Goal: Information Seeking & Learning: Learn about a topic

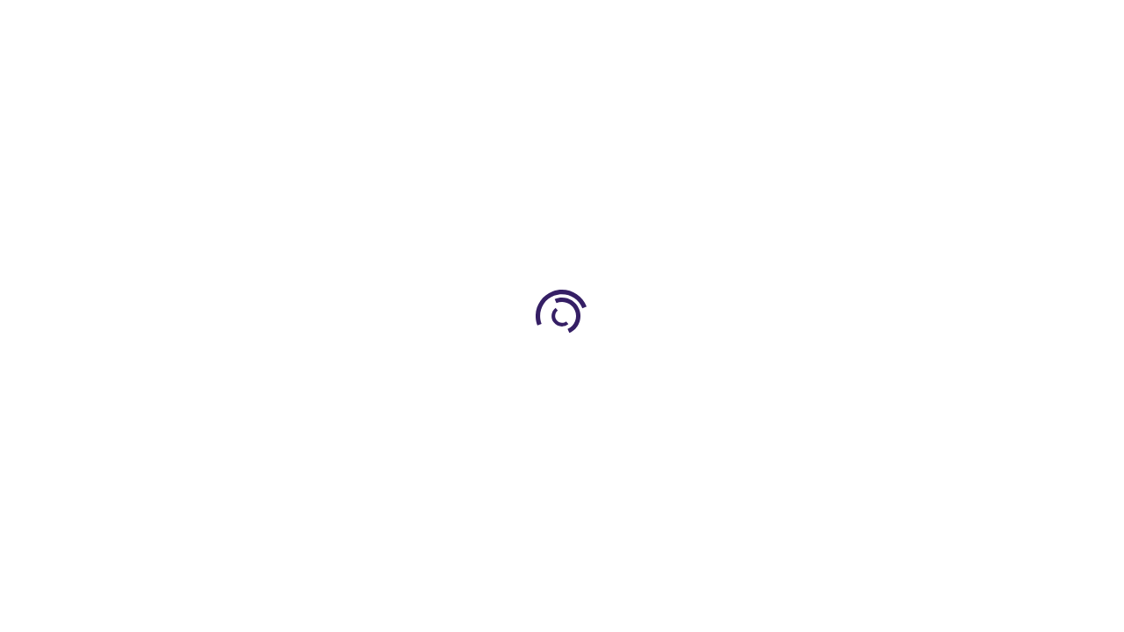
scroll to position [2440, 0]
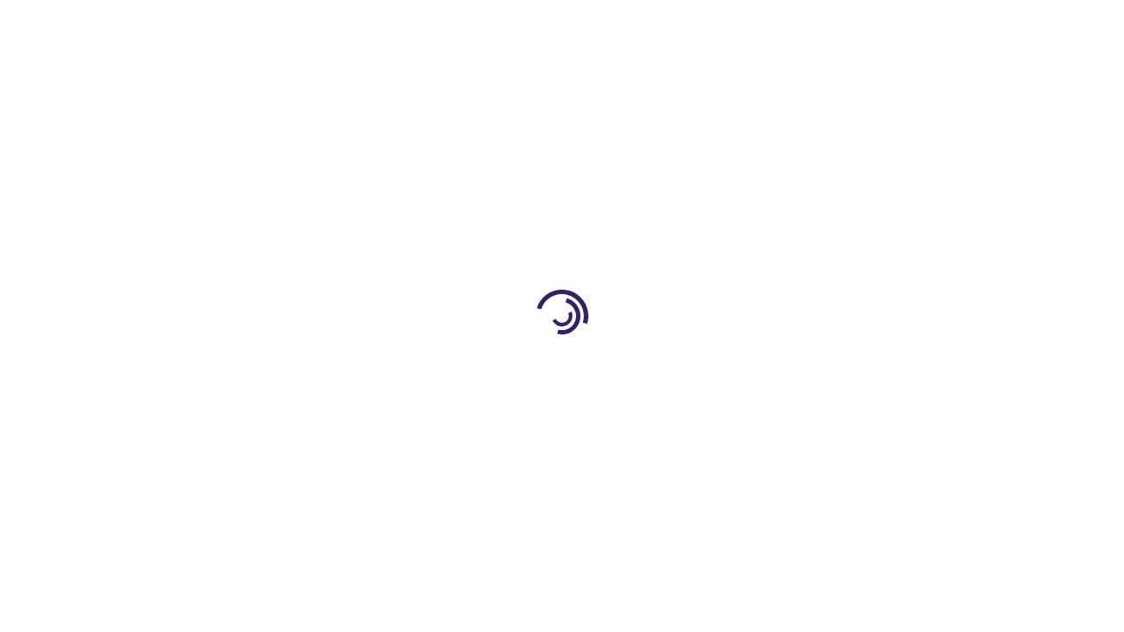
scroll to position [418, 0]
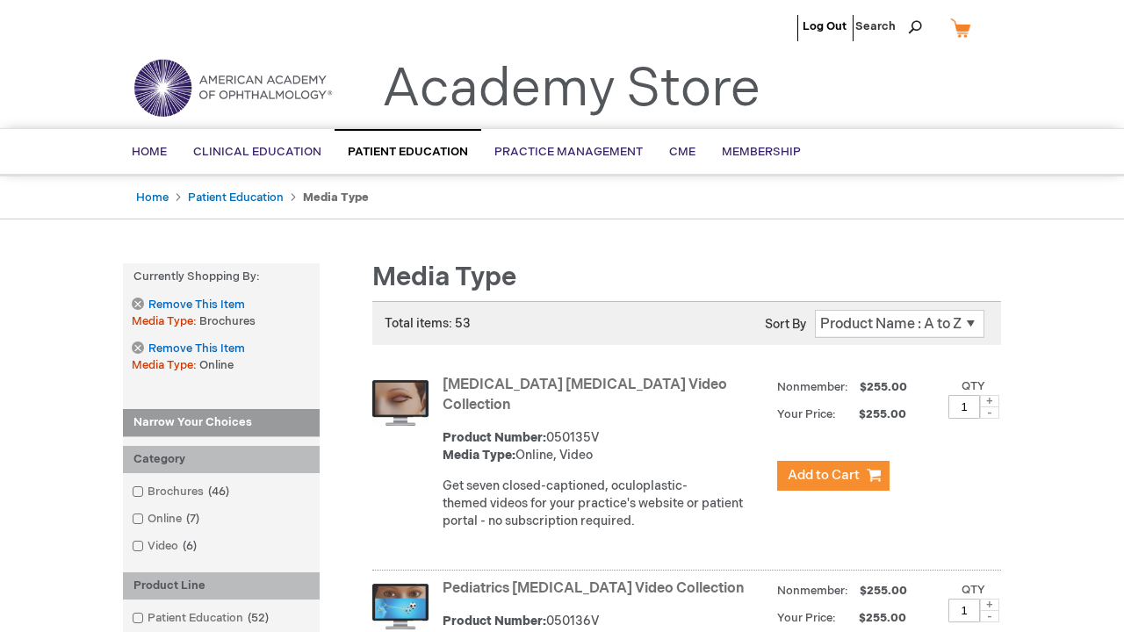
scroll to position [4359, 0]
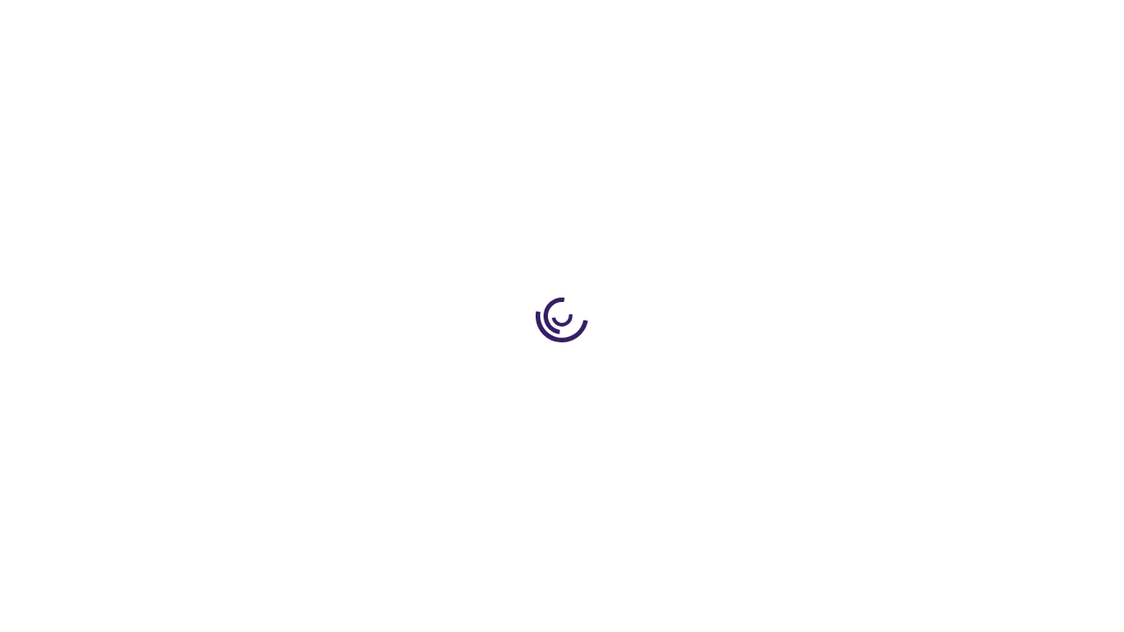
scroll to position [1706, 0]
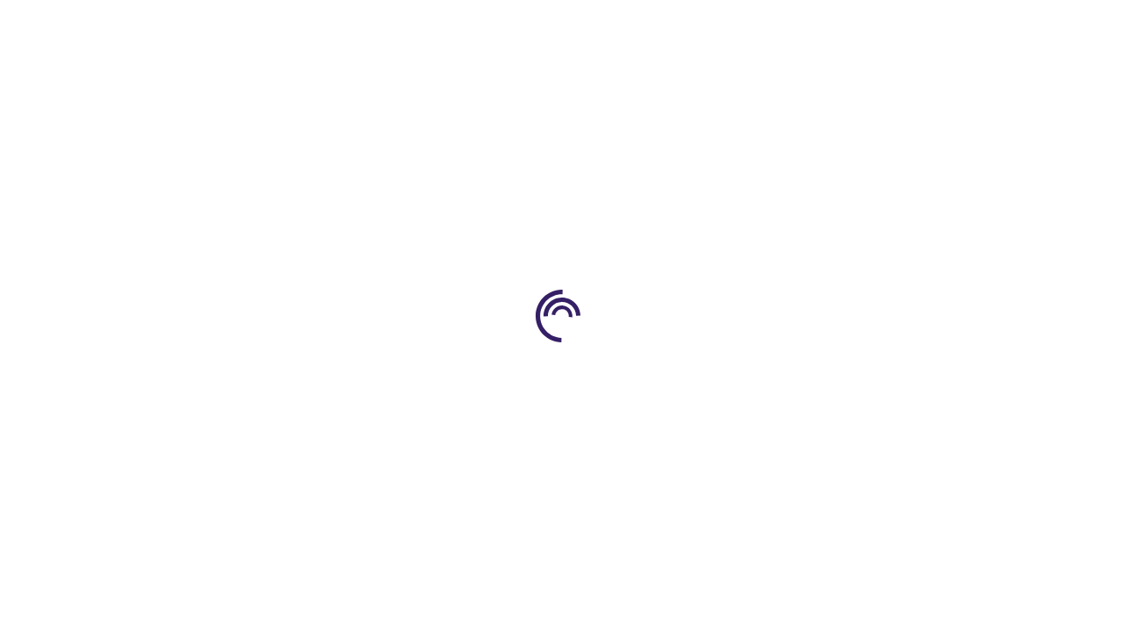
scroll to position [2654, 0]
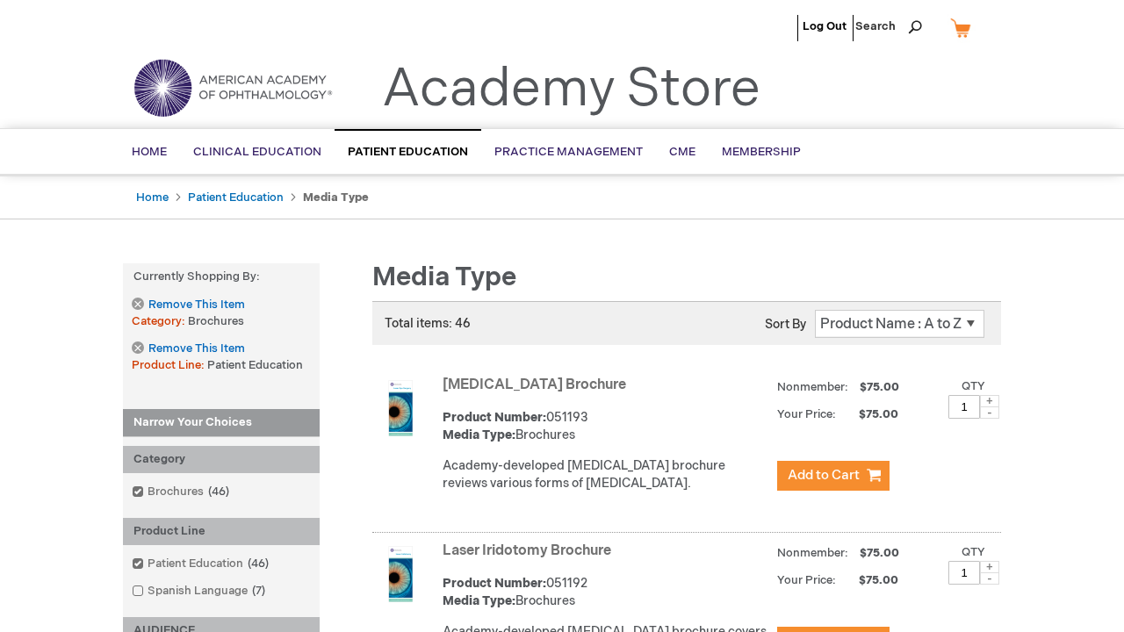
scroll to position [1876, 0]
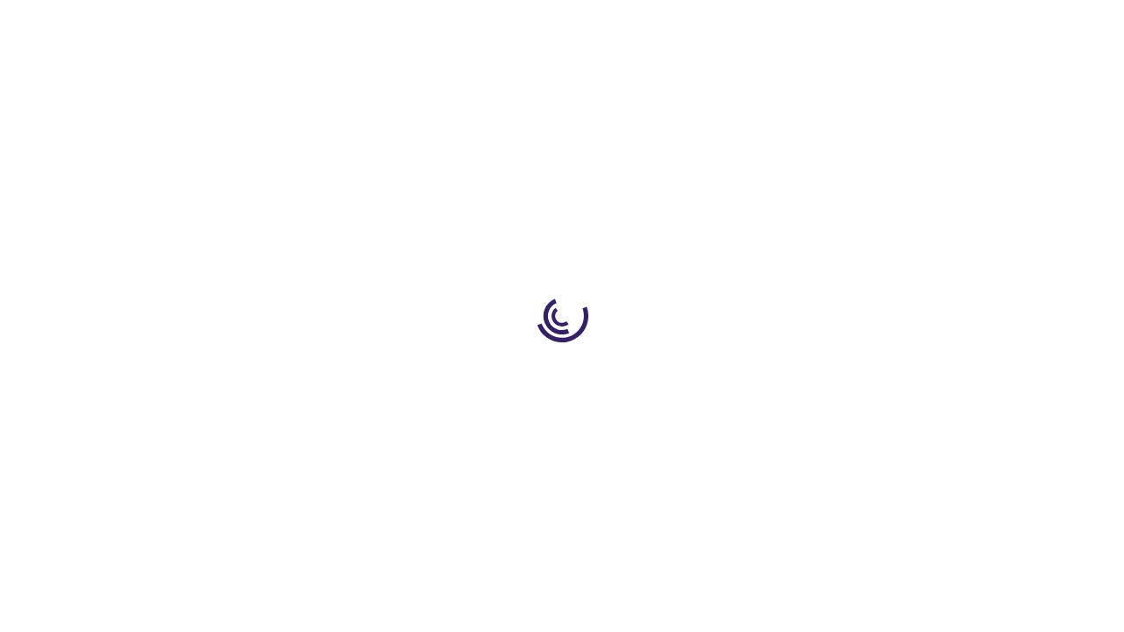
scroll to position [1695, 0]
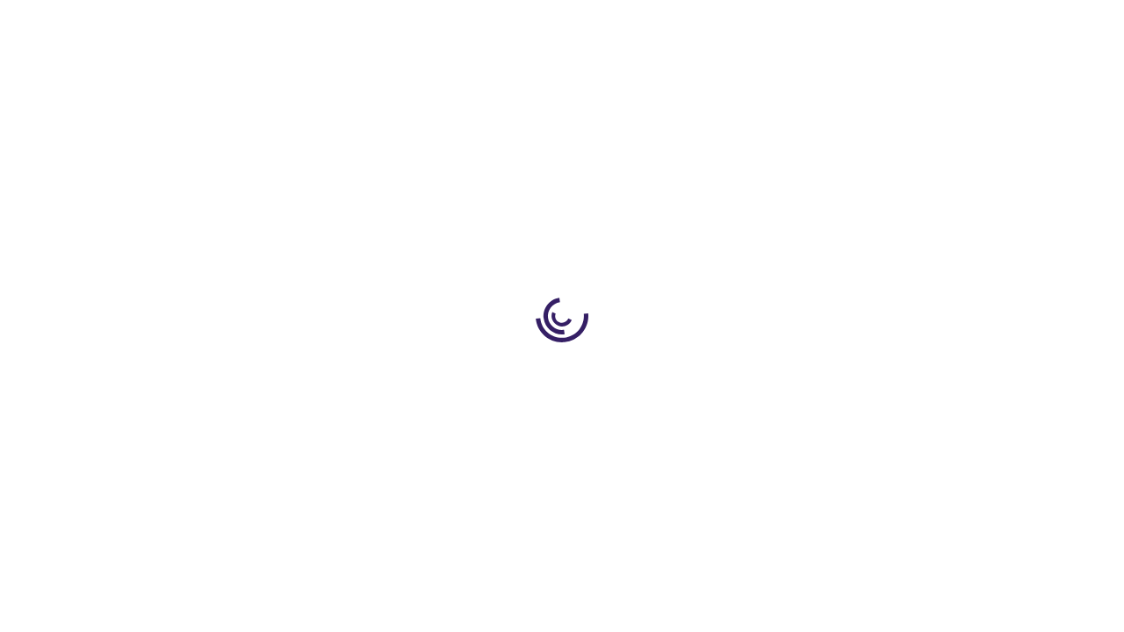
scroll to position [2501, 0]
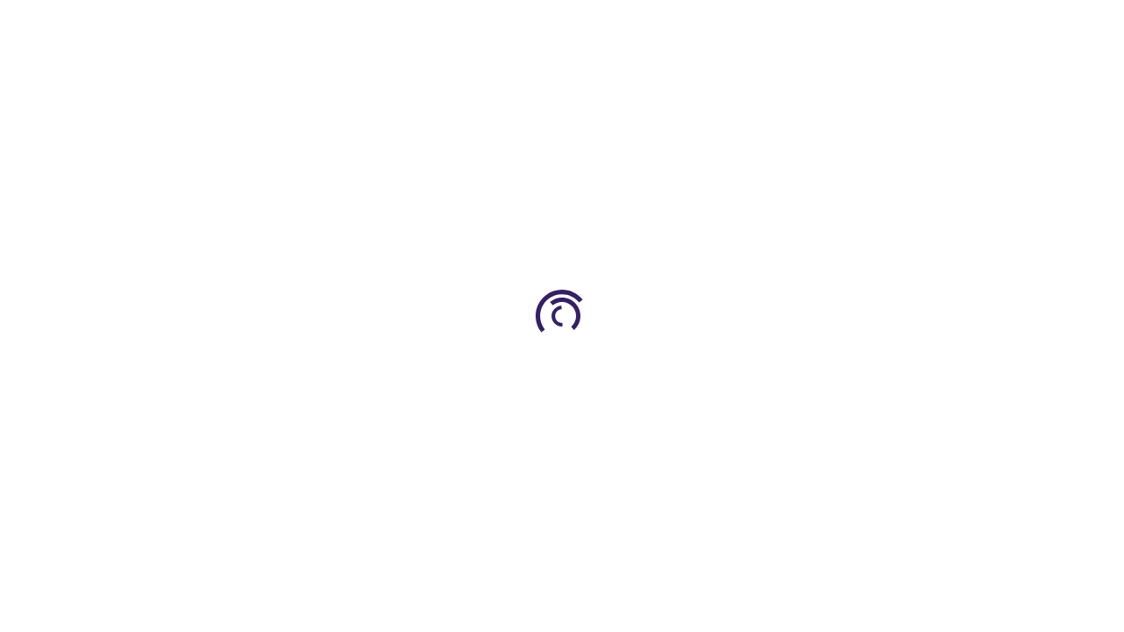
scroll to position [14, 0]
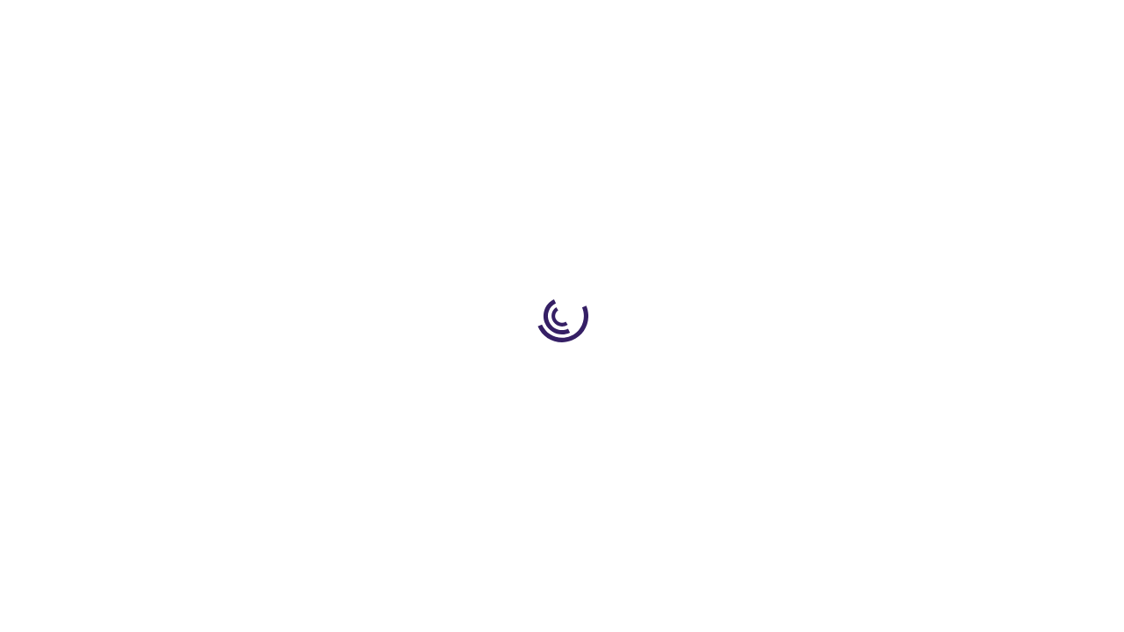
scroll to position [603, 0]
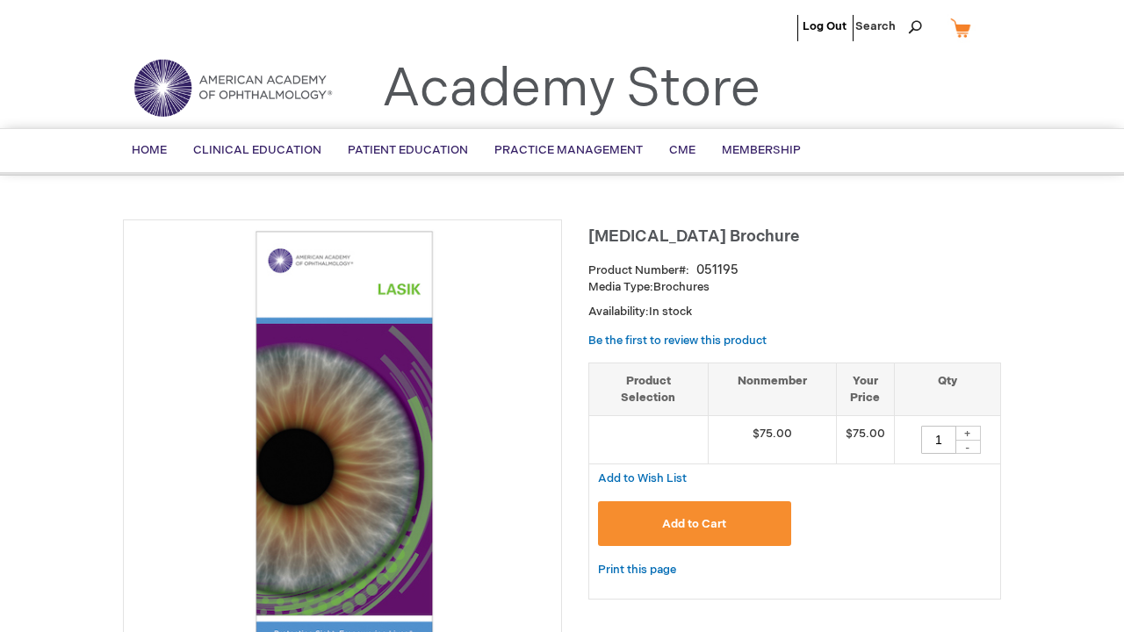
scroll to position [1410, 0]
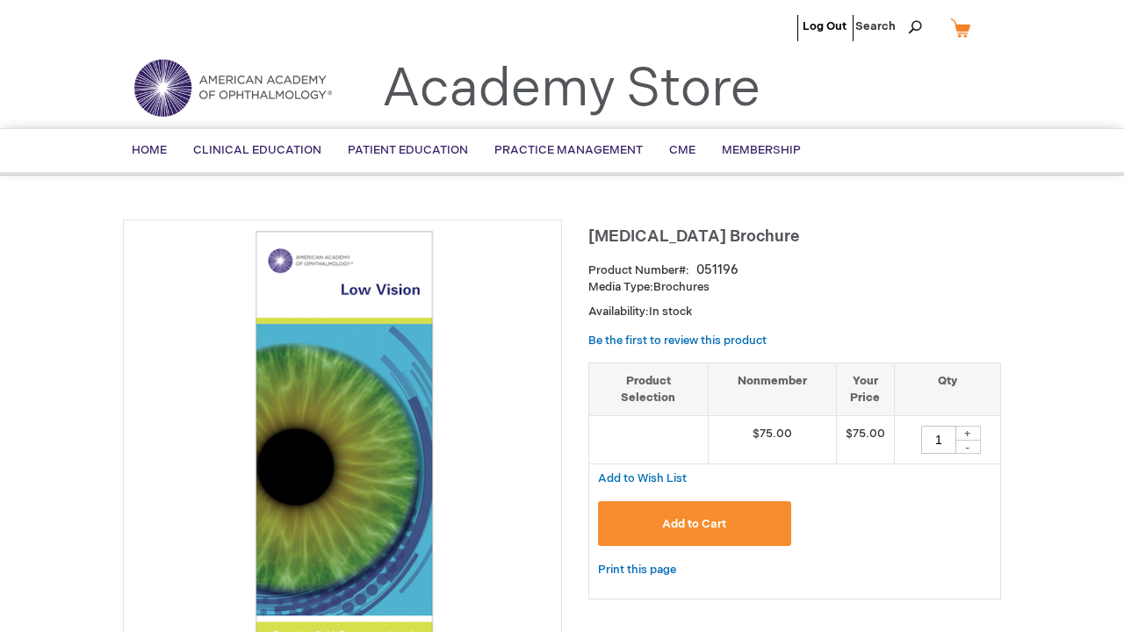
scroll to position [3549, 0]
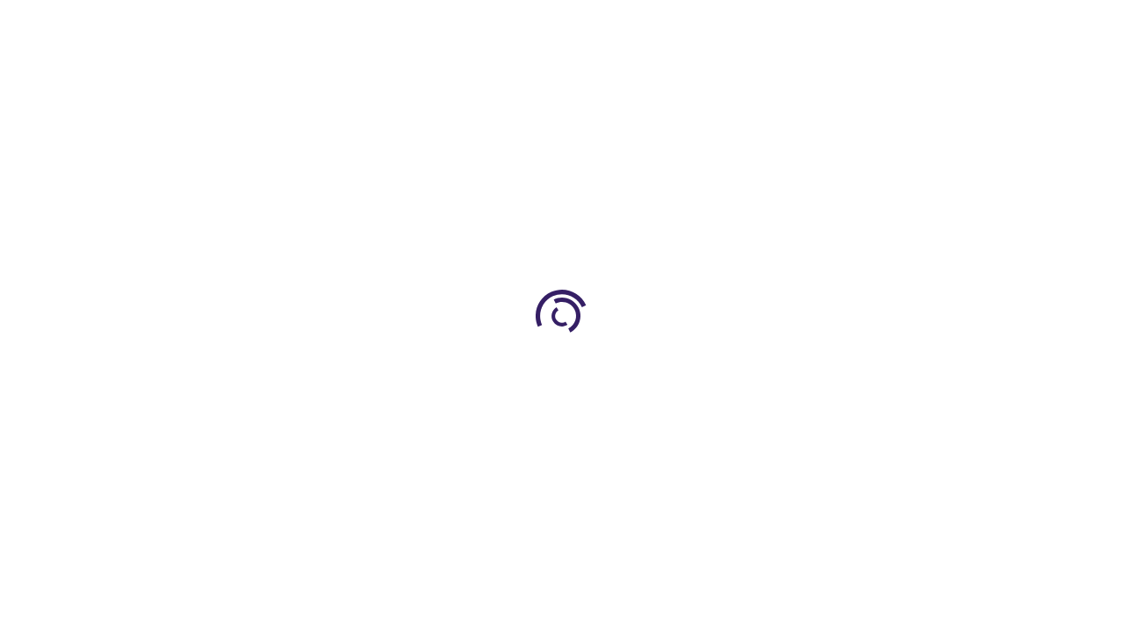
scroll to position [1587, 0]
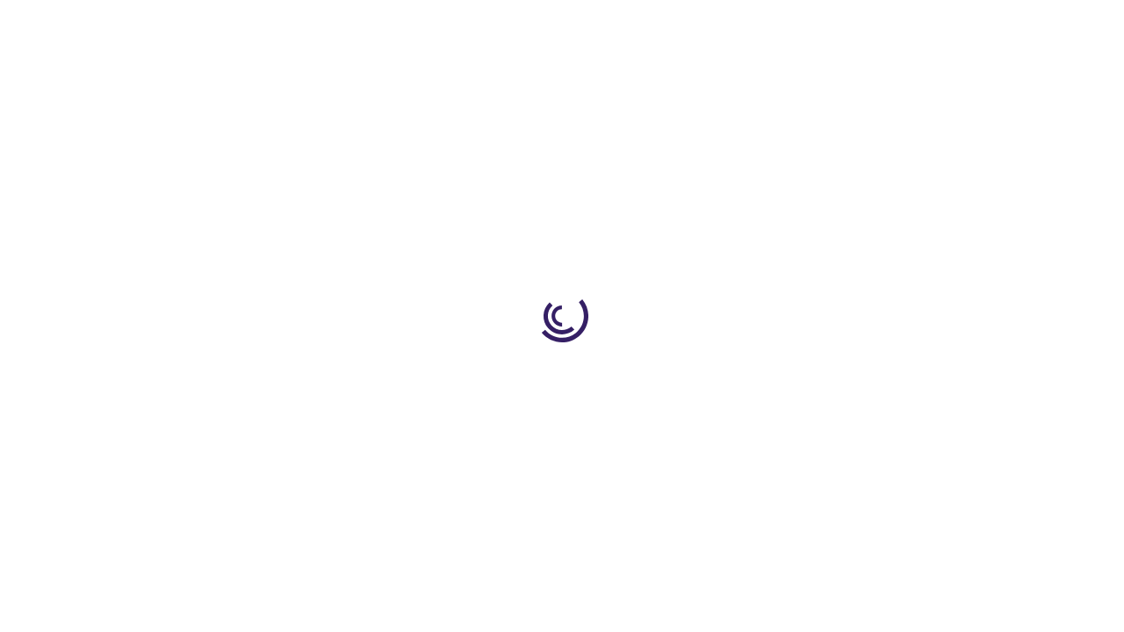
scroll to position [495, 0]
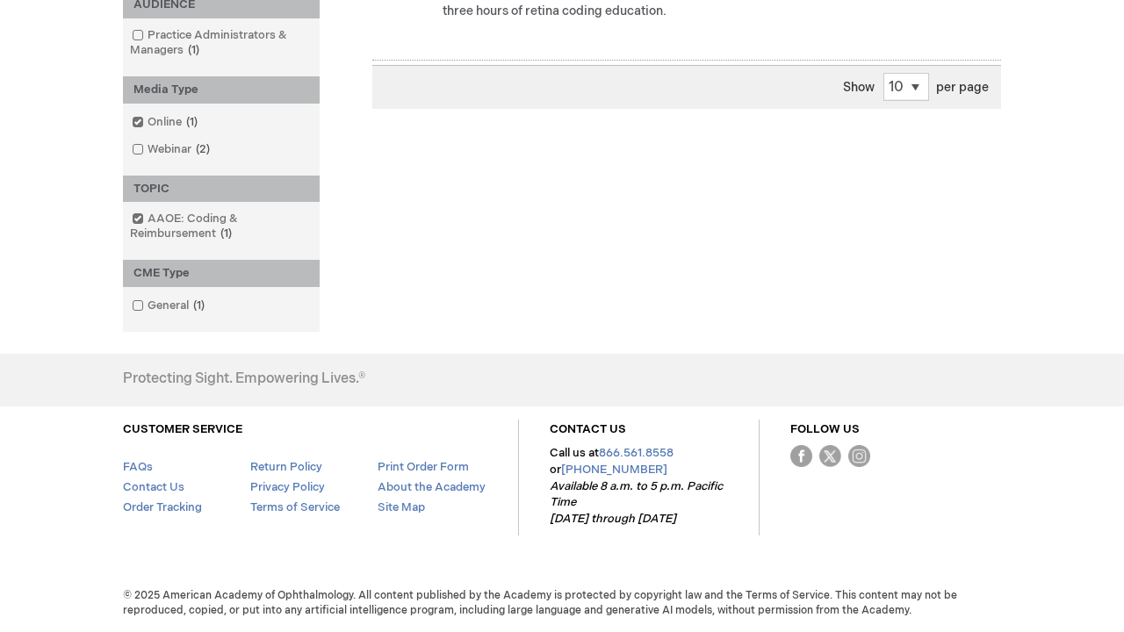
scroll to position [2136, 0]
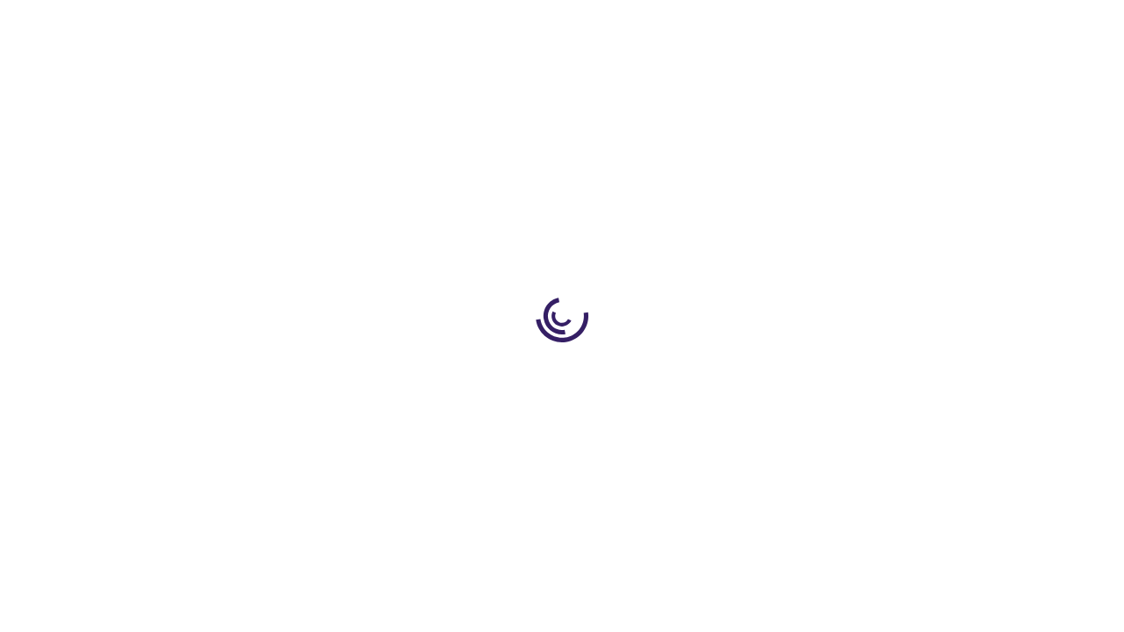
scroll to position [457, 0]
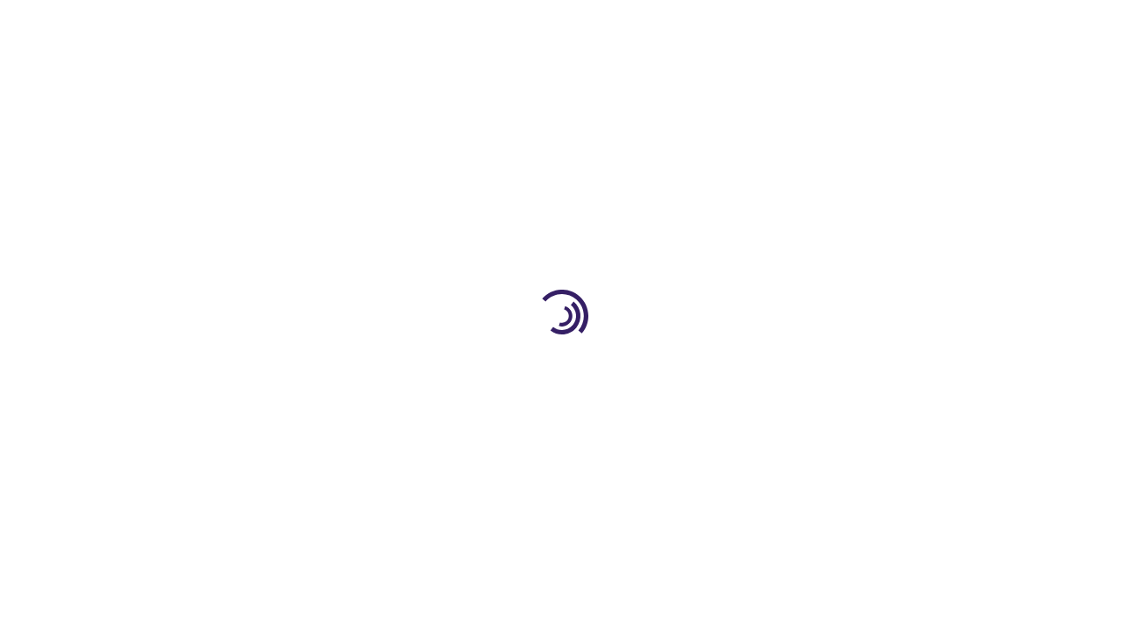
scroll to position [2387, 0]
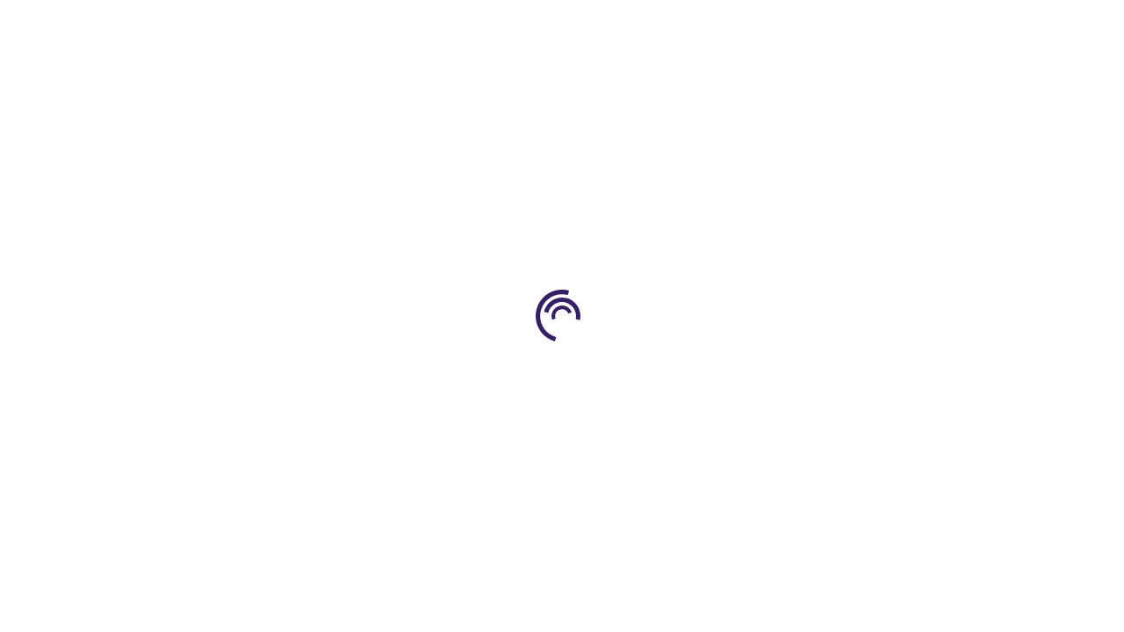
scroll to position [433, 0]
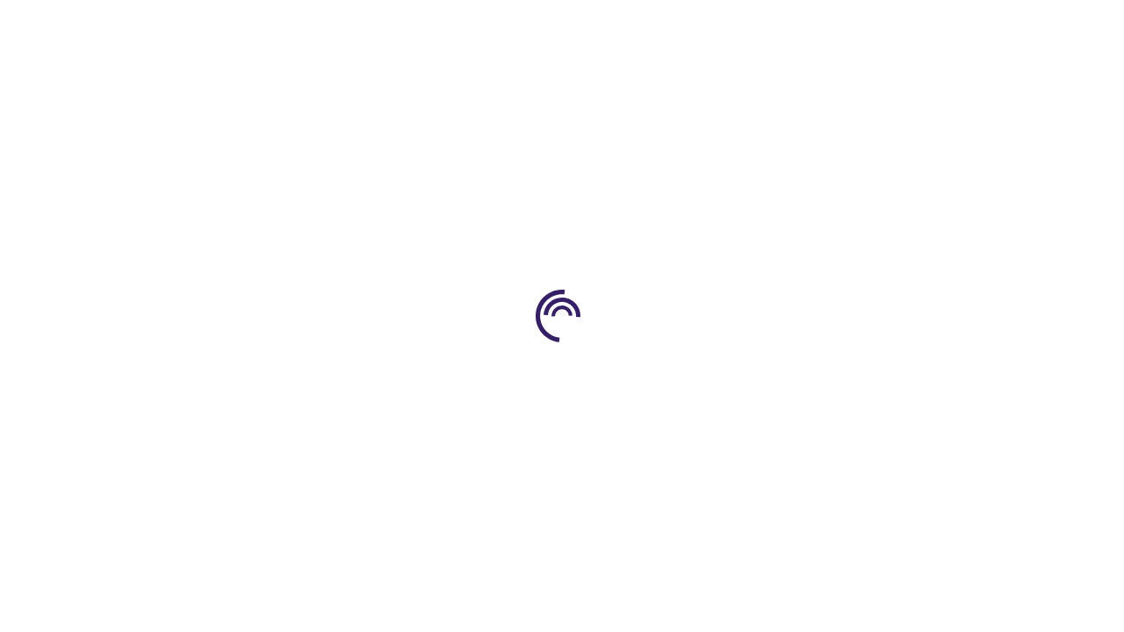
scroll to position [662, 0]
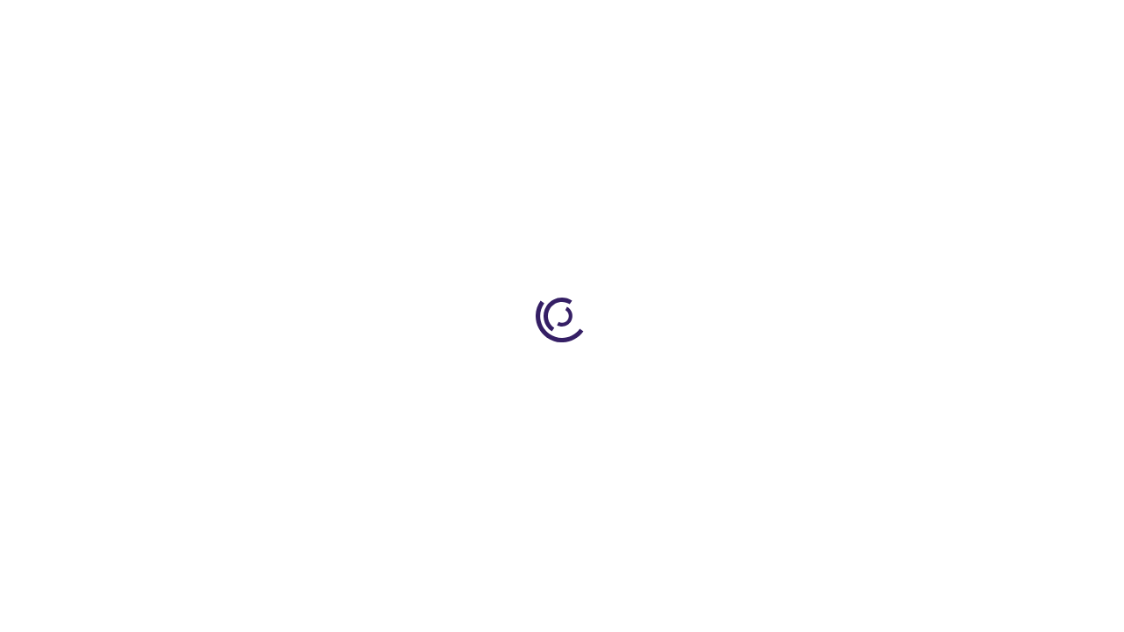
scroll to position [3452, 0]
type input "1"
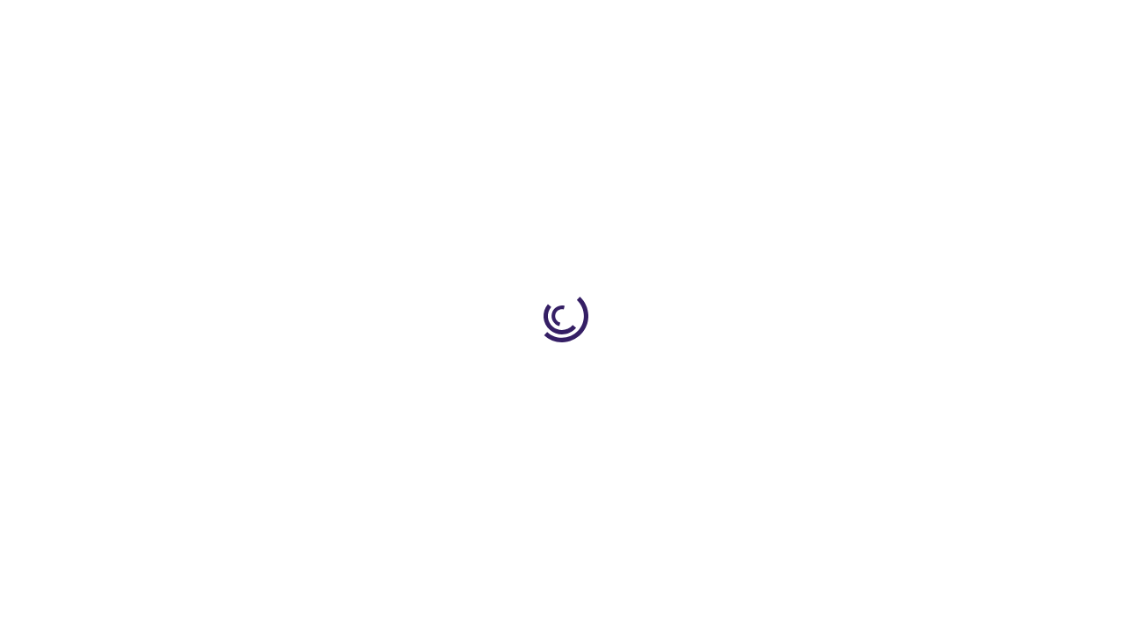
scroll to position [1840, 0]
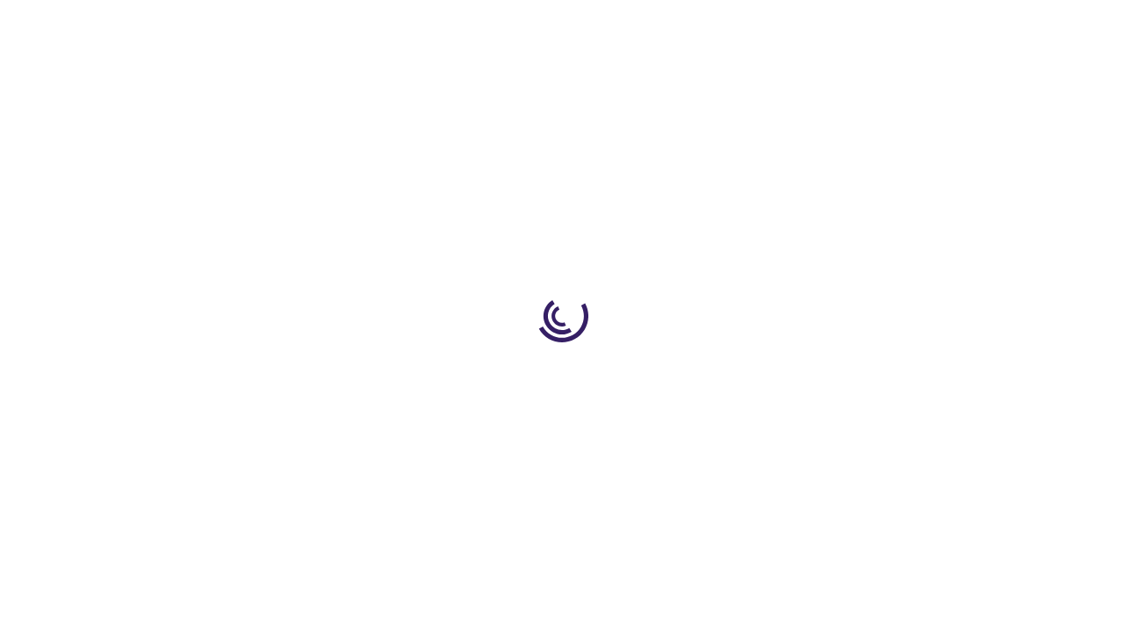
scroll to position [2701, 0]
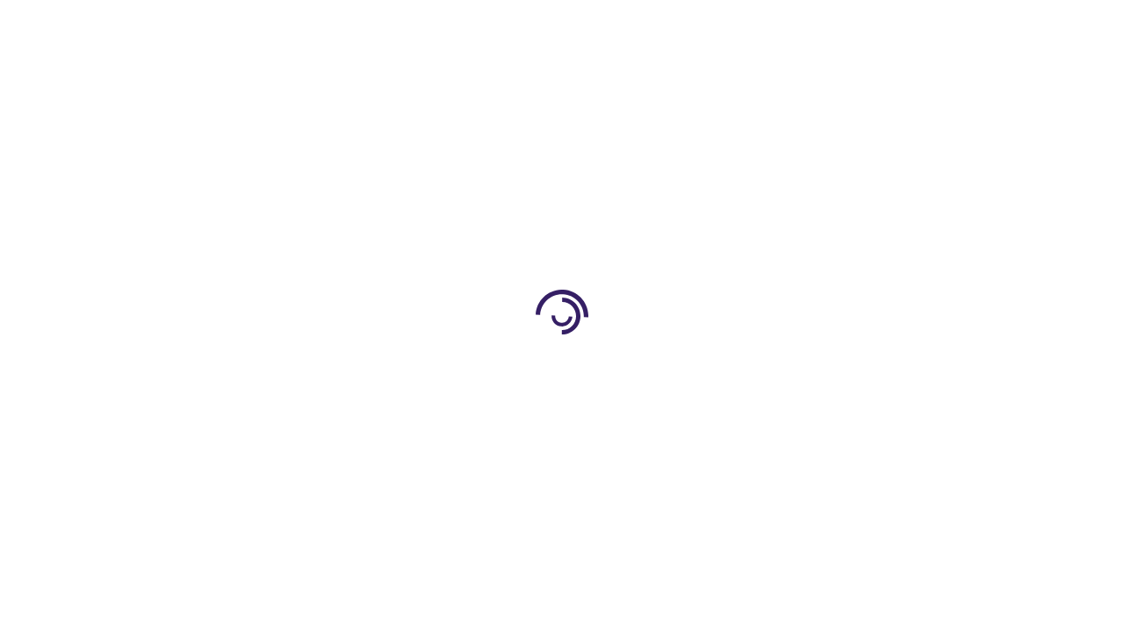
scroll to position [598, 0]
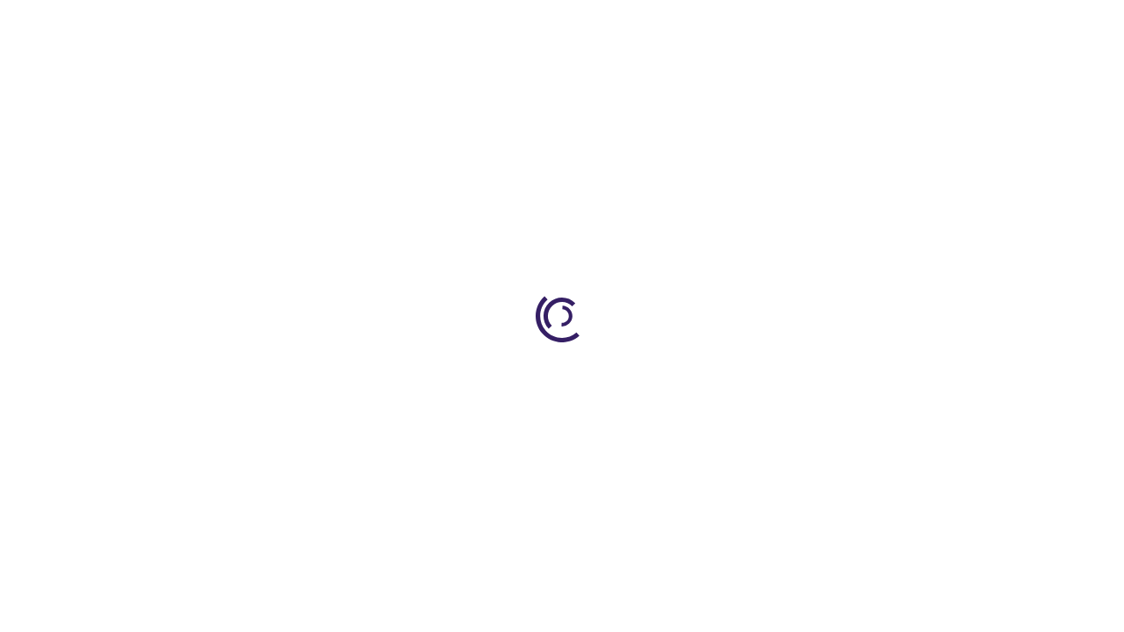
scroll to position [1464, 0]
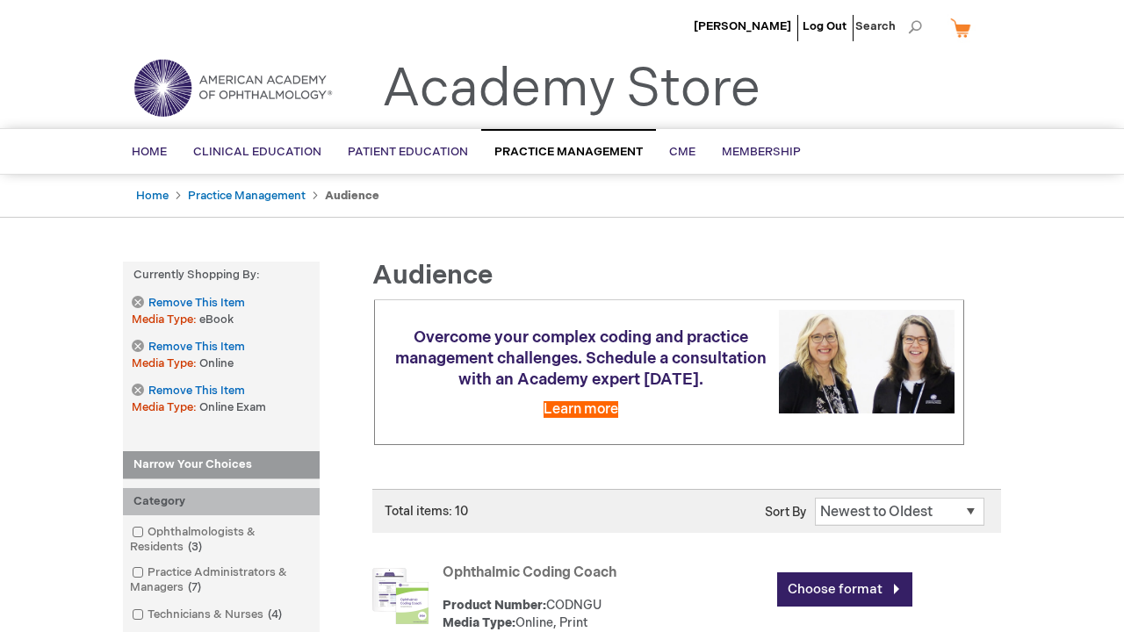
scroll to position [2039, 0]
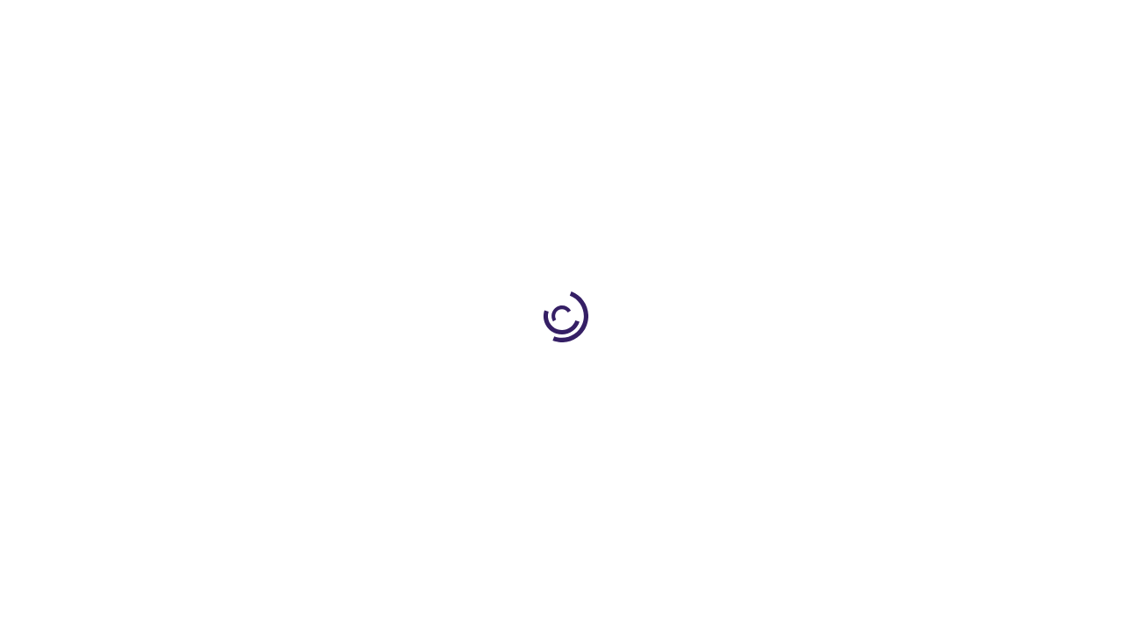
scroll to position [2665, 0]
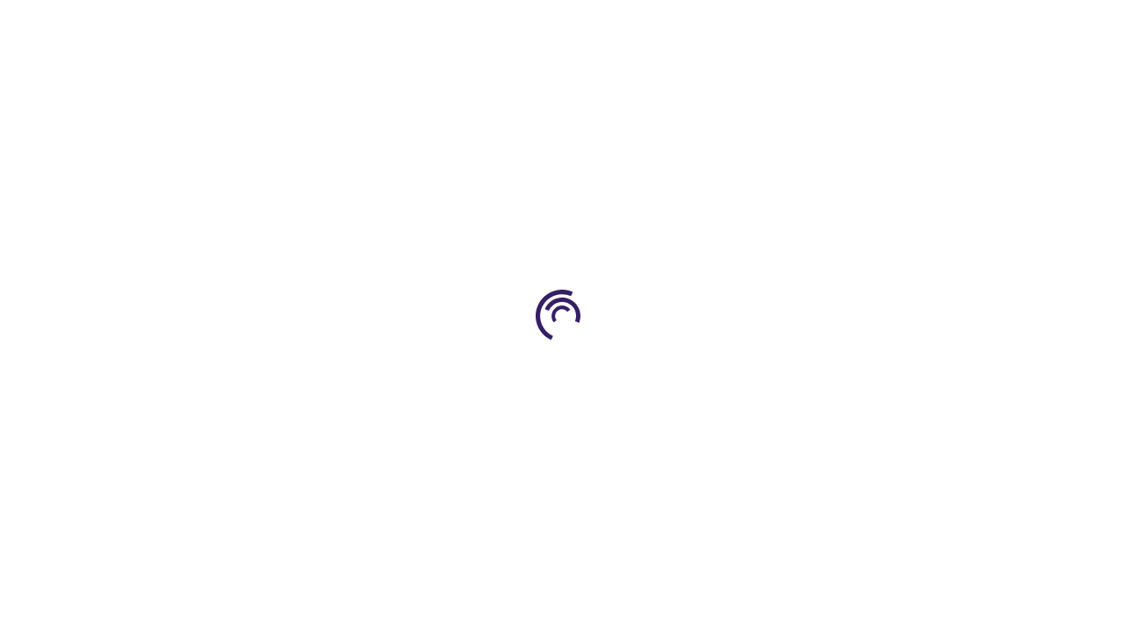
scroll to position [879, 0]
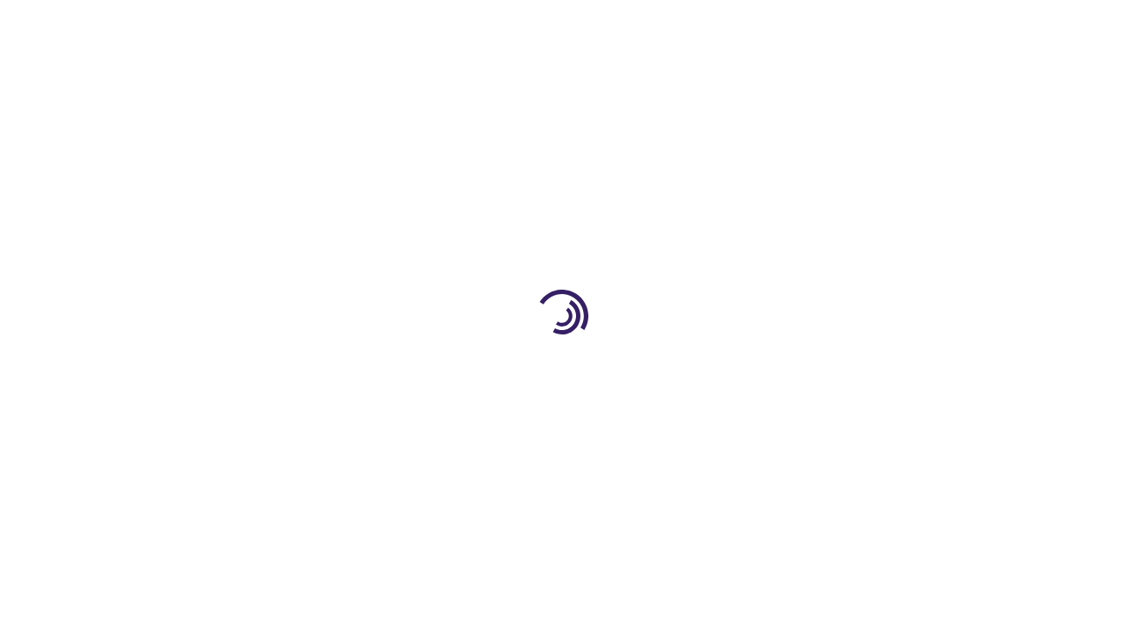
scroll to position [827, 0]
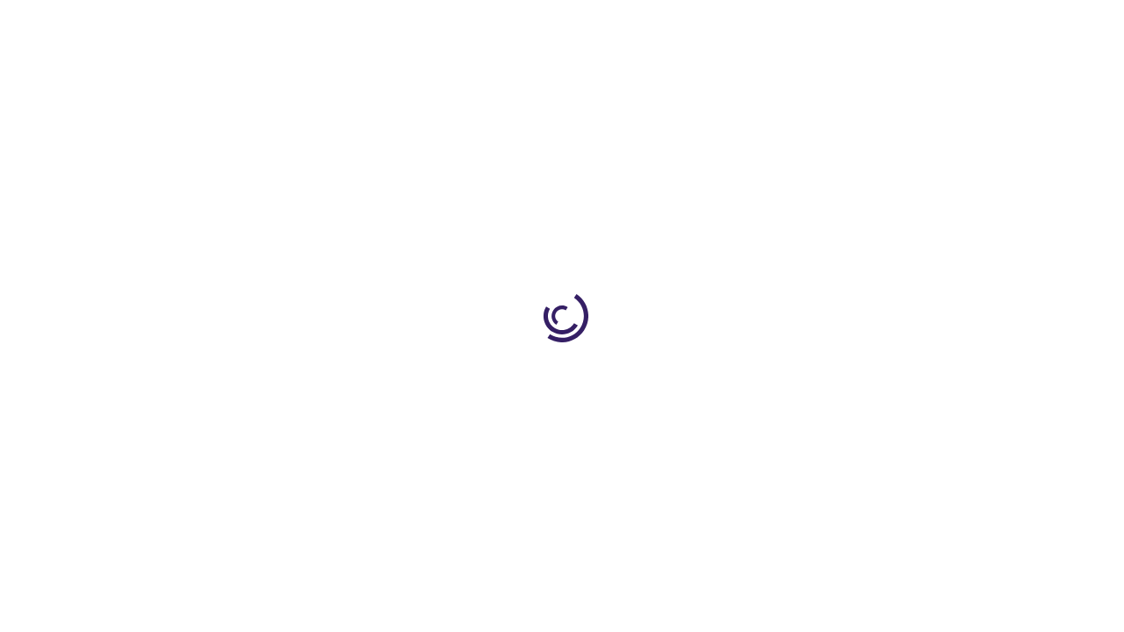
scroll to position [638, 0]
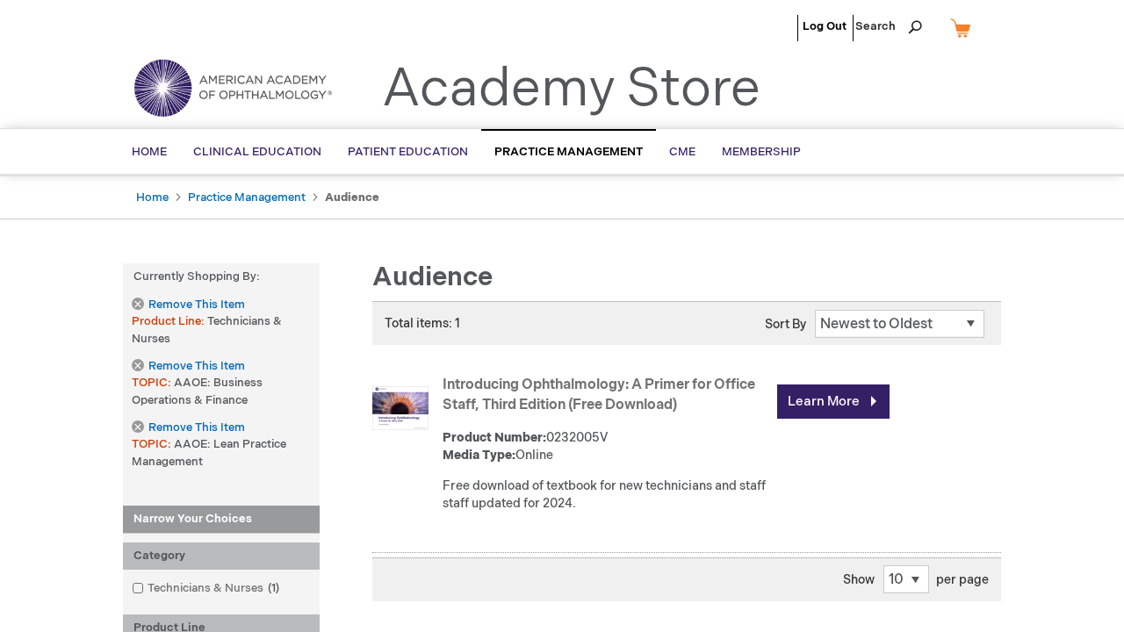
scroll to position [655, 0]
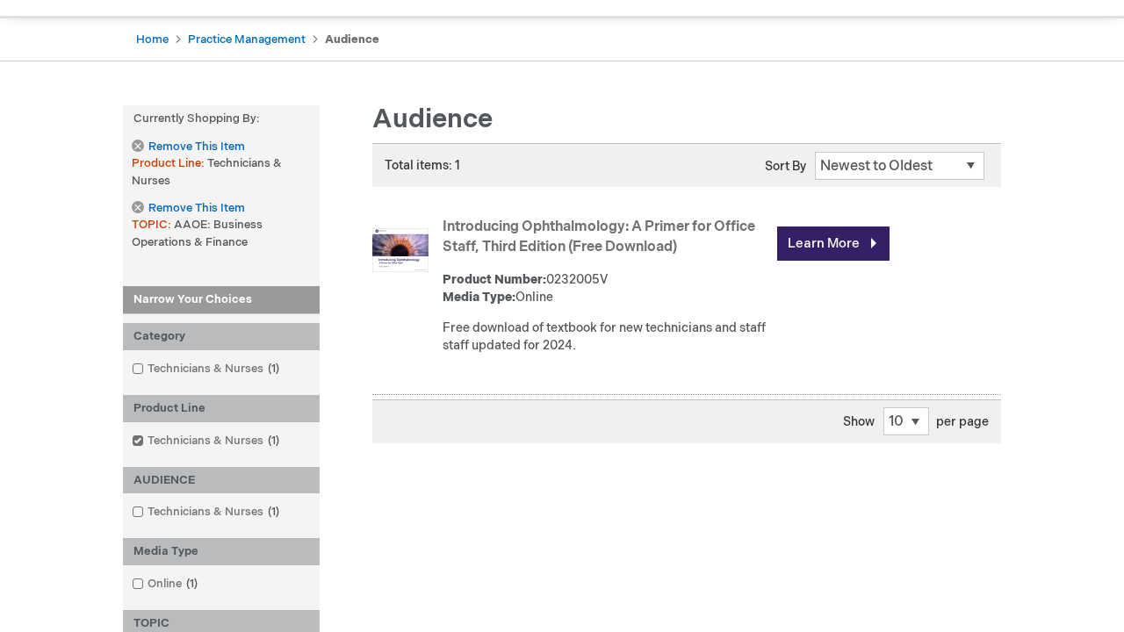
scroll to position [270, 0]
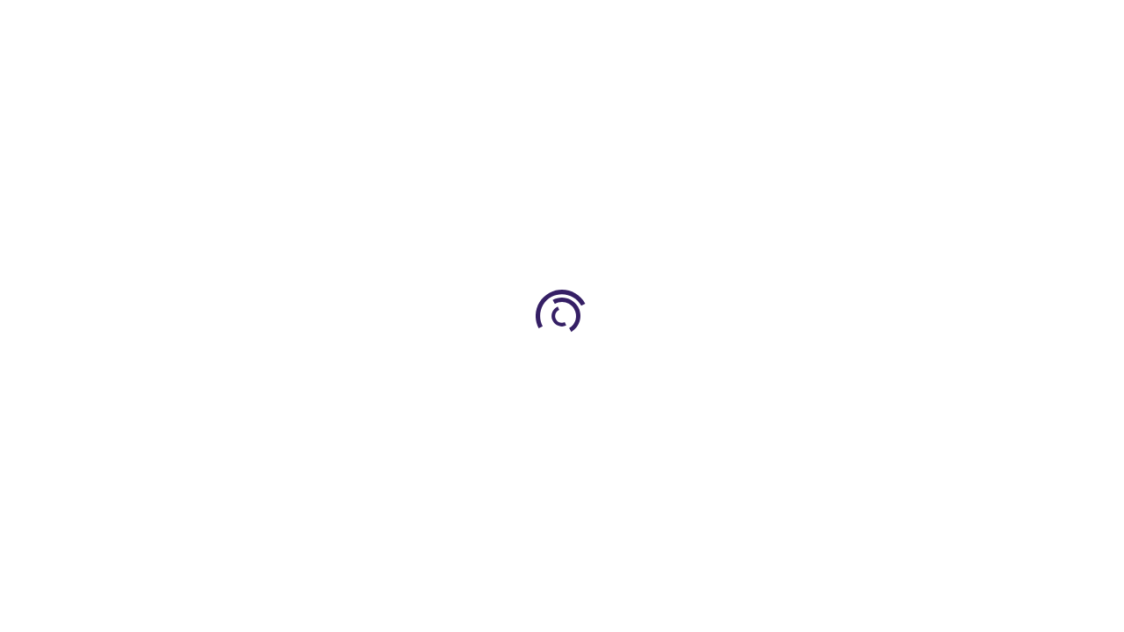
scroll to position [2284, 0]
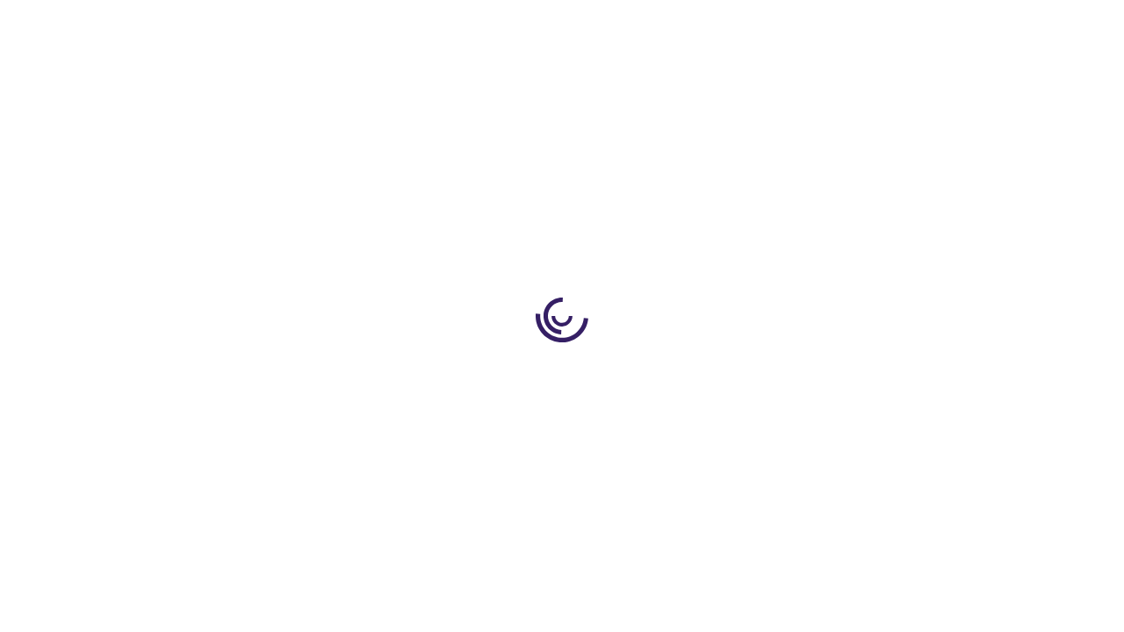
scroll to position [1006, 0]
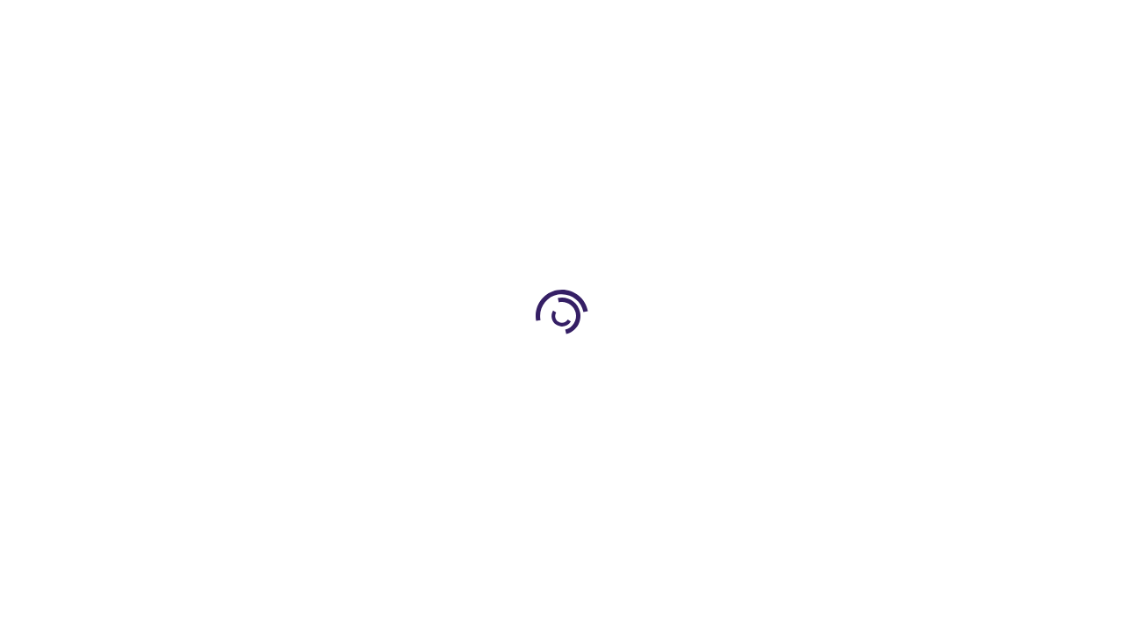
scroll to position [788, 0]
